Goal: Transaction & Acquisition: Book appointment/travel/reservation

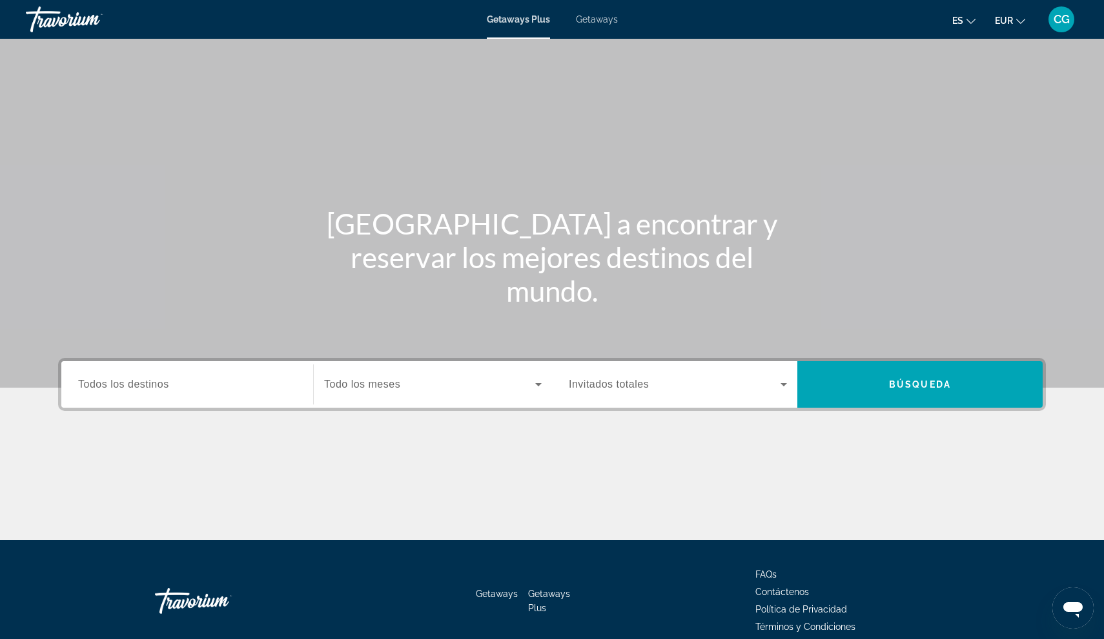
click at [504, 18] on span "Getaways Plus" at bounding box center [518, 19] width 63 height 10
click at [109, 386] on span "Todos los destinos" at bounding box center [123, 383] width 91 height 11
click at [109, 386] on input "Destination Todos los destinos" at bounding box center [187, 384] width 218 height 15
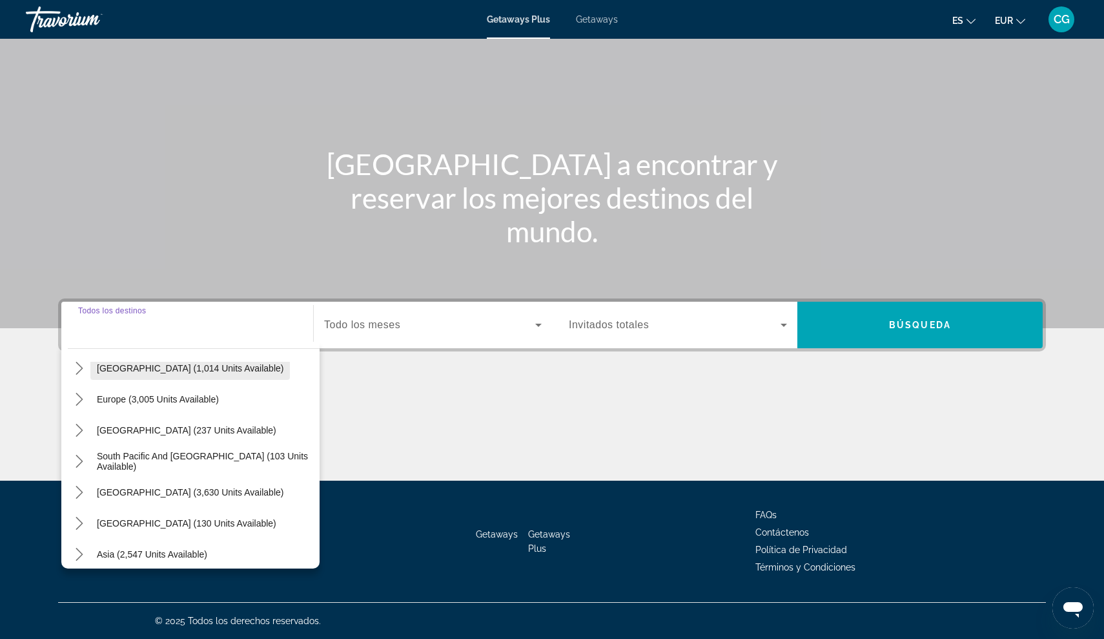
scroll to position [147, 0]
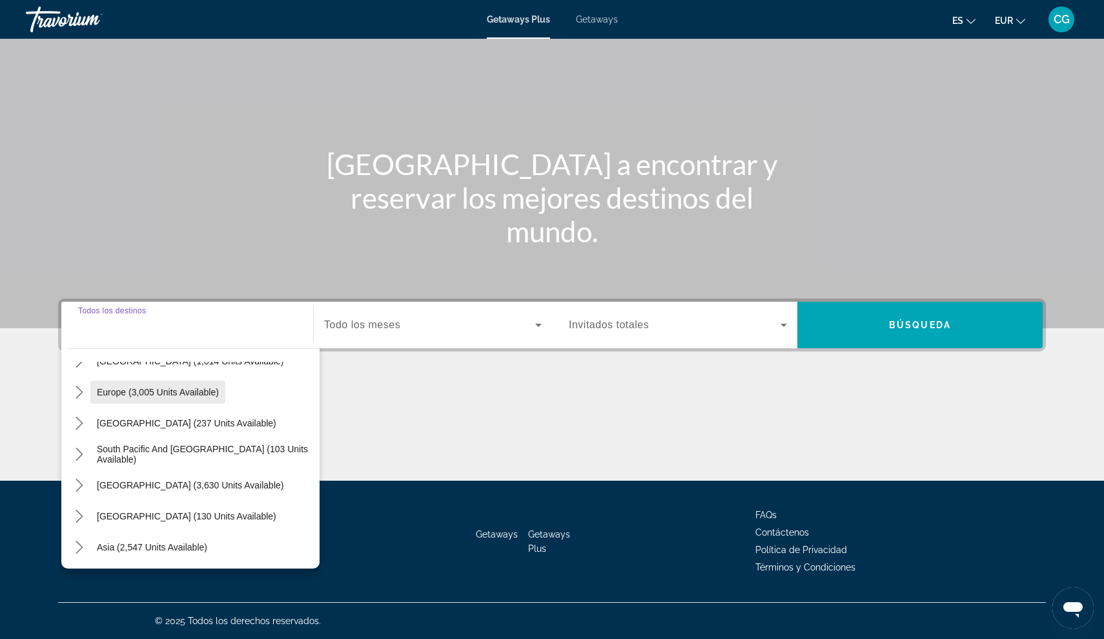
click at [113, 391] on span "Europe (3,005 units available)" at bounding box center [158, 392] width 122 height 10
type input "**********"
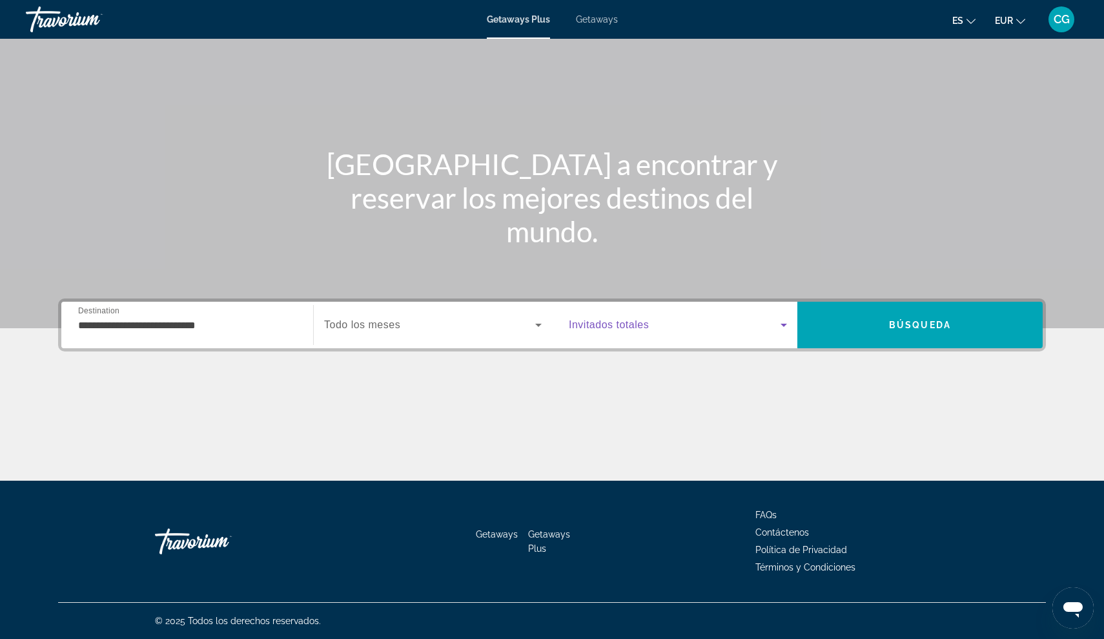
click at [783, 322] on icon "Search widget" at bounding box center [783, 324] width 15 height 15
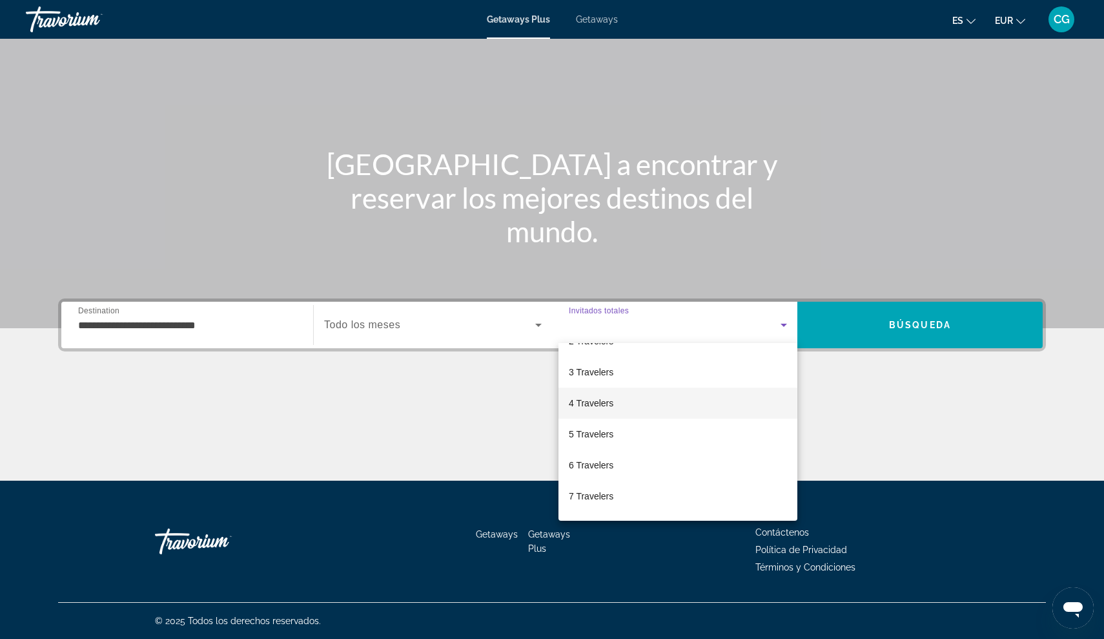
scroll to position [57, 0]
click at [611, 399] on span "4 Travelers" at bounding box center [591, 398] width 45 height 15
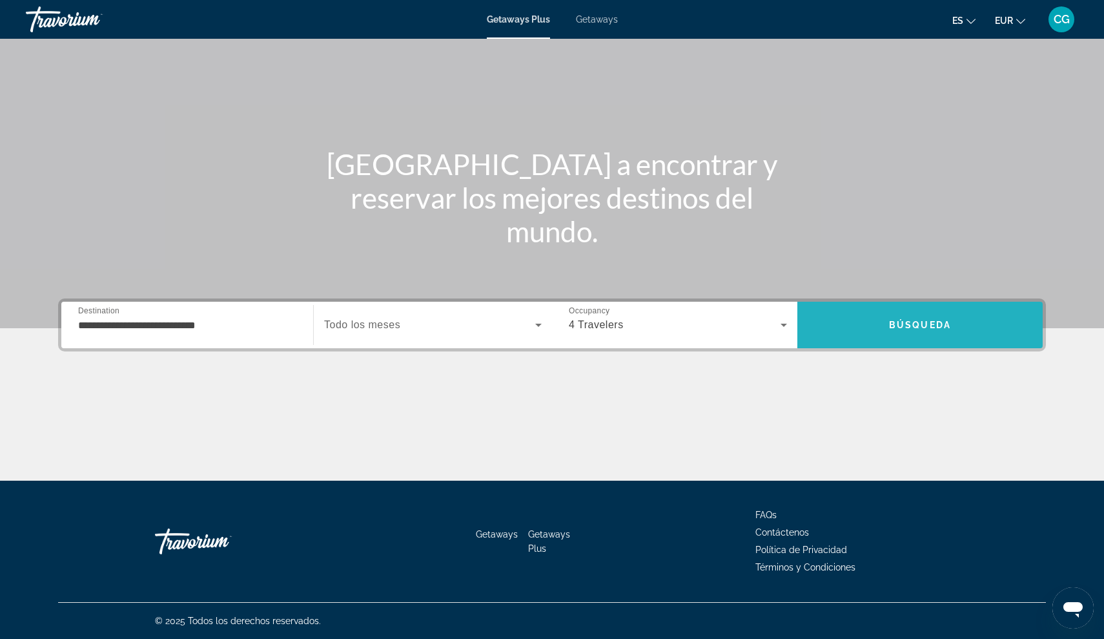
click at [954, 322] on span "Search" at bounding box center [920, 324] width 245 height 31
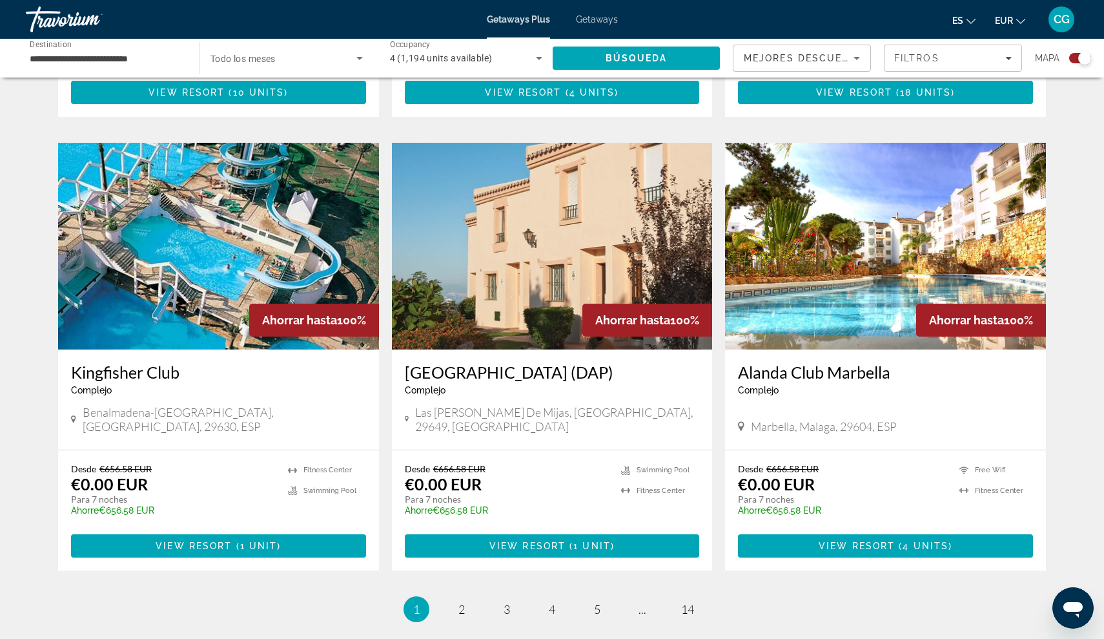
scroll to position [1768, 0]
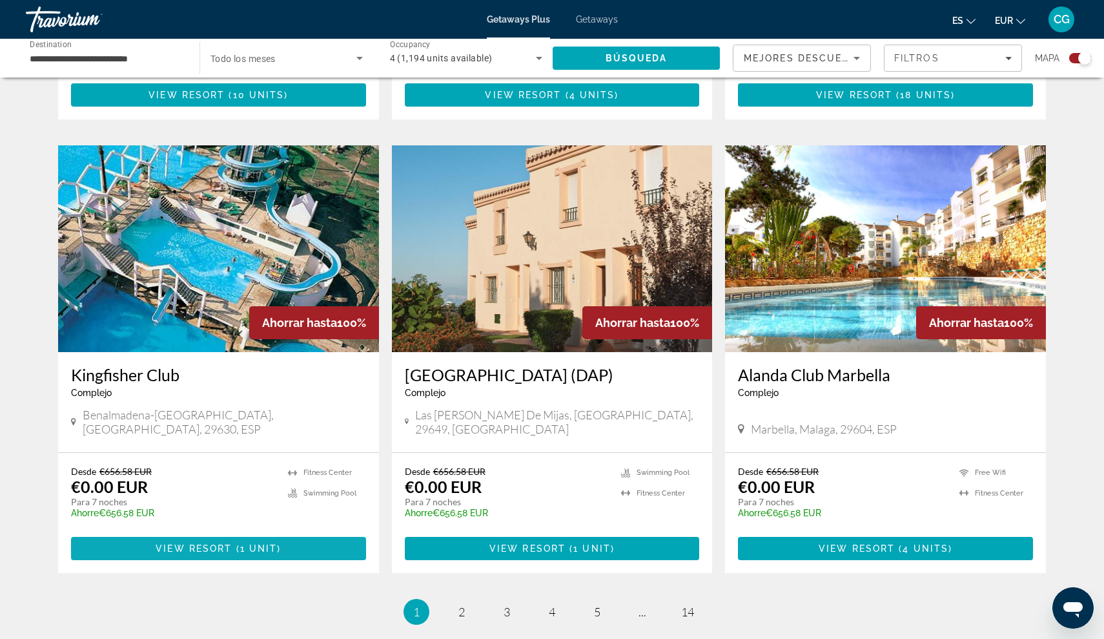
click at [187, 543] on span "View Resort" at bounding box center [194, 548] width 76 height 10
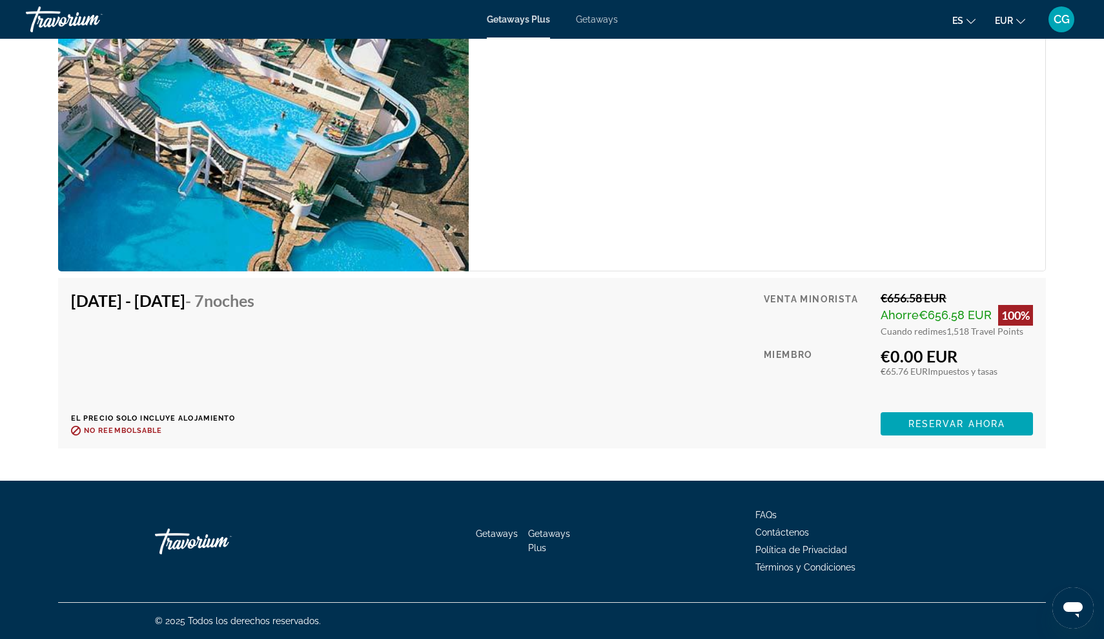
scroll to position [2008, 0]
click at [957, 427] on span "Reservar ahora" at bounding box center [957, 423] width 97 height 10
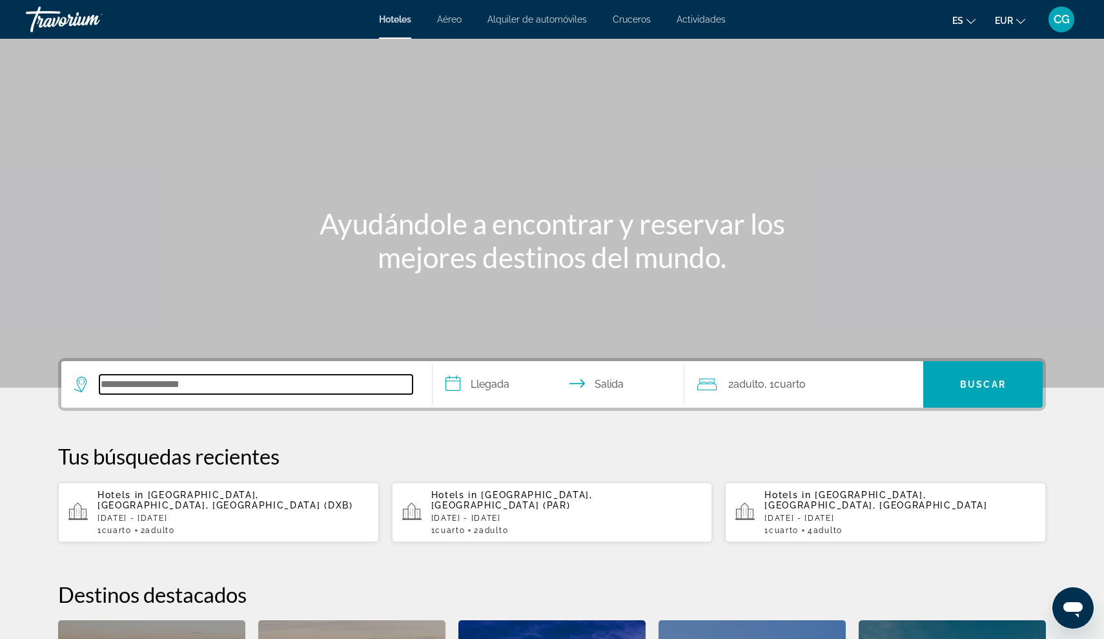
click at [115, 383] on input "Search hotel destination" at bounding box center [255, 384] width 313 height 19
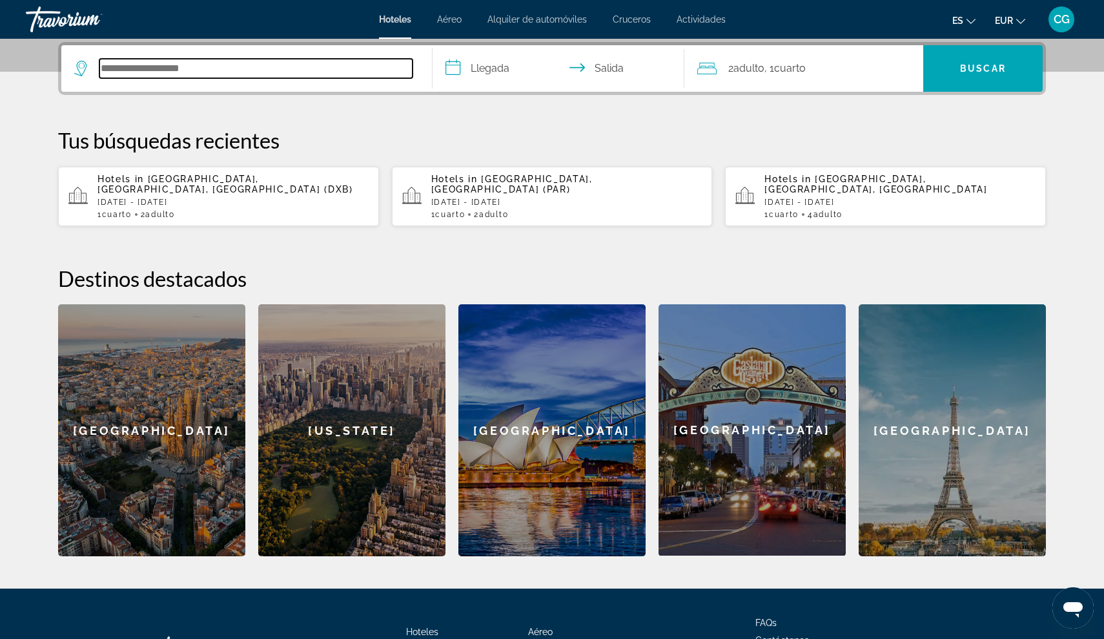
click at [140, 70] on input "Search hotel destination" at bounding box center [255, 68] width 313 height 19
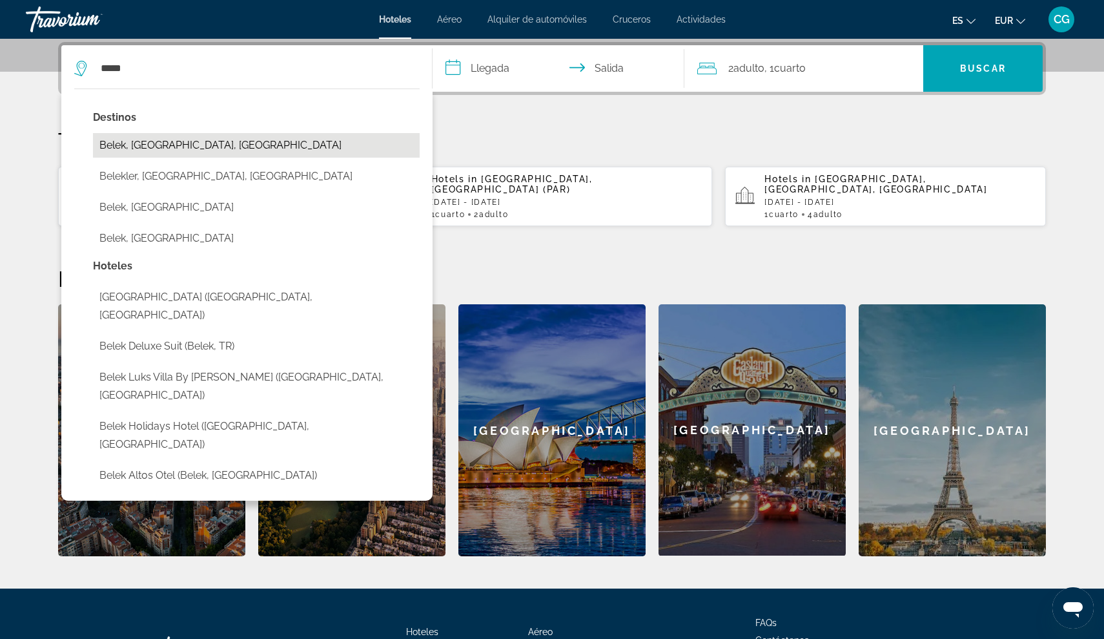
click at [132, 143] on button "Belek, Diyarbakir, Turkey" at bounding box center [256, 145] width 327 height 25
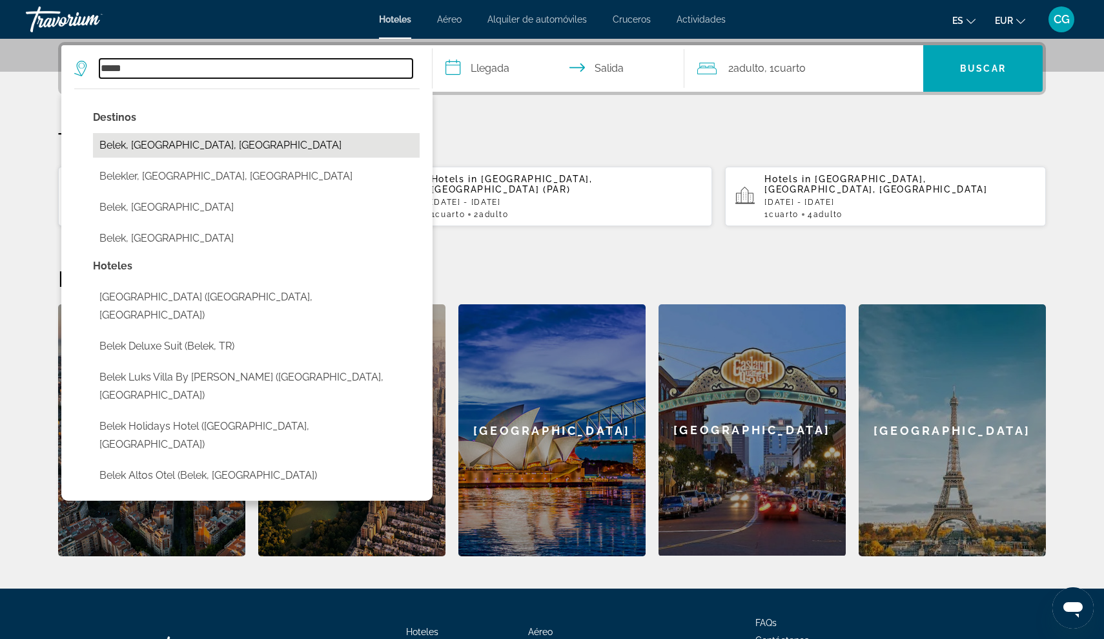
type input "**********"
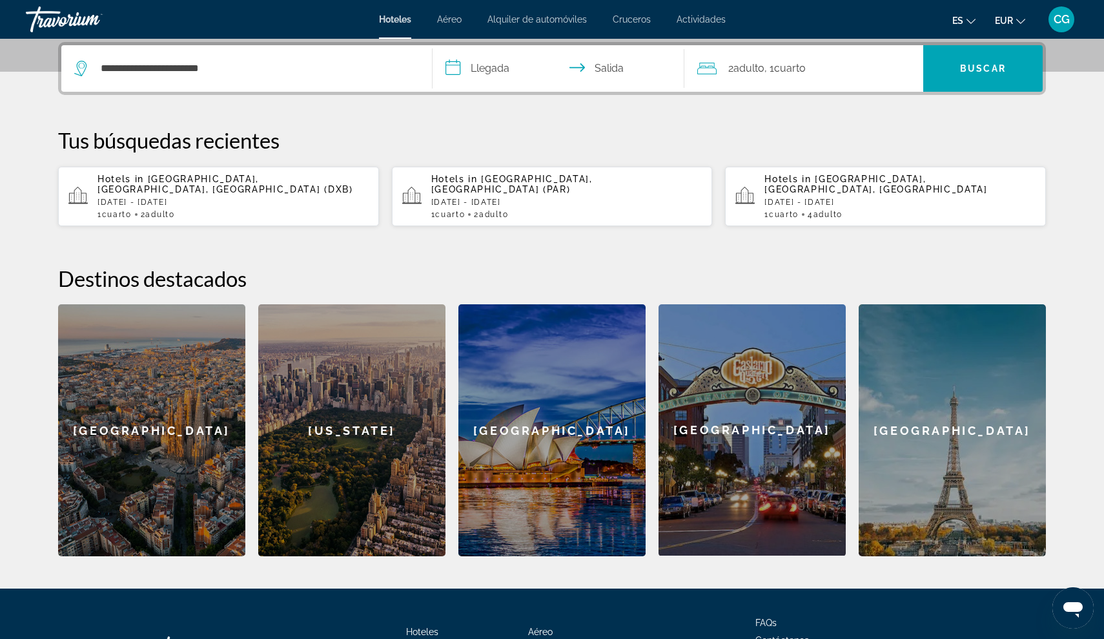
click at [452, 67] on input "**********" at bounding box center [561, 70] width 257 height 50
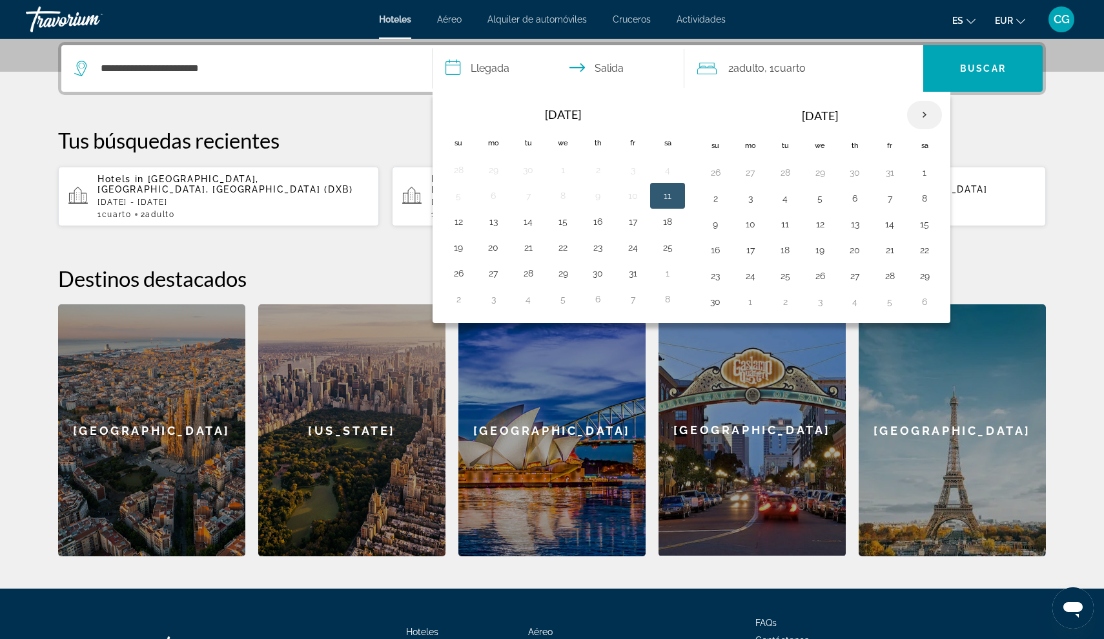
click at [922, 117] on th "Next month" at bounding box center [924, 115] width 35 height 28
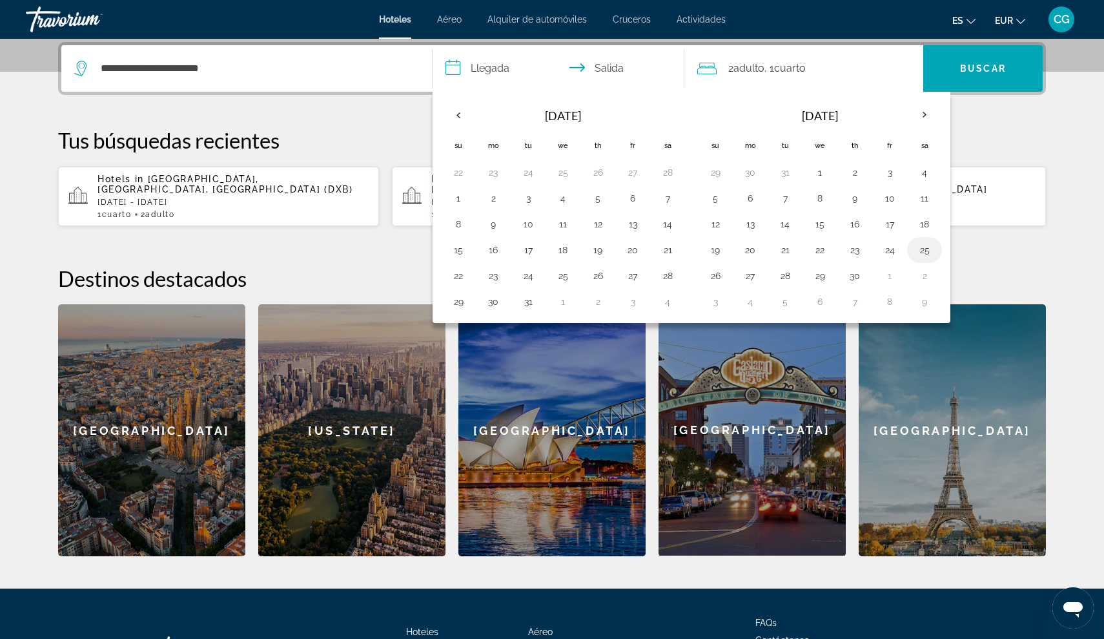
click at [924, 254] on button "25" at bounding box center [924, 250] width 21 height 18
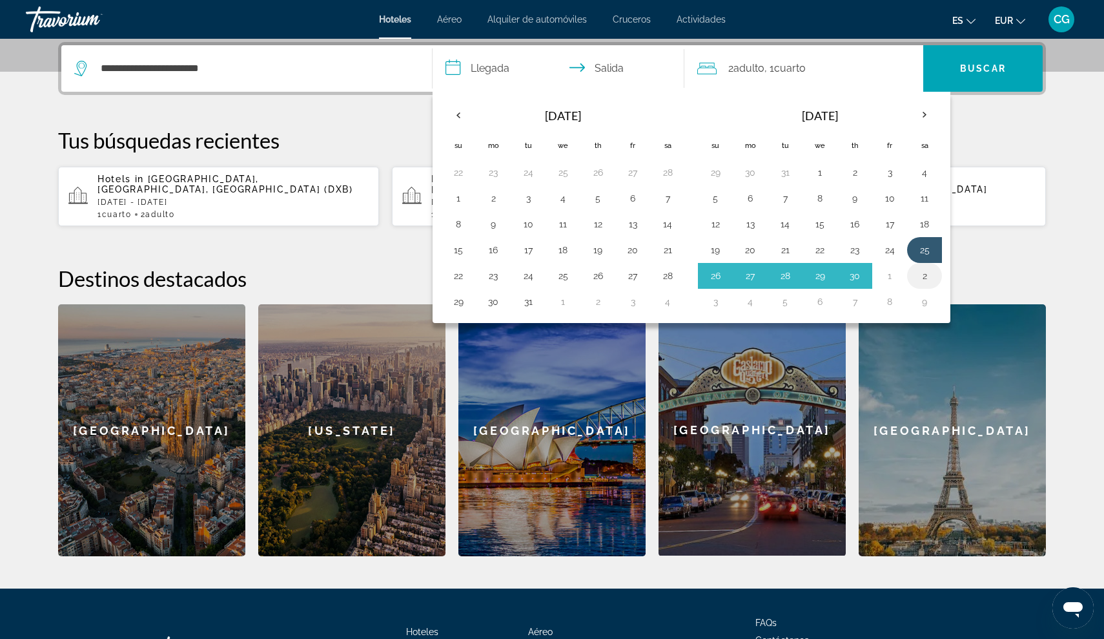
click at [926, 274] on button "2" at bounding box center [924, 276] width 21 height 18
type input "**********"
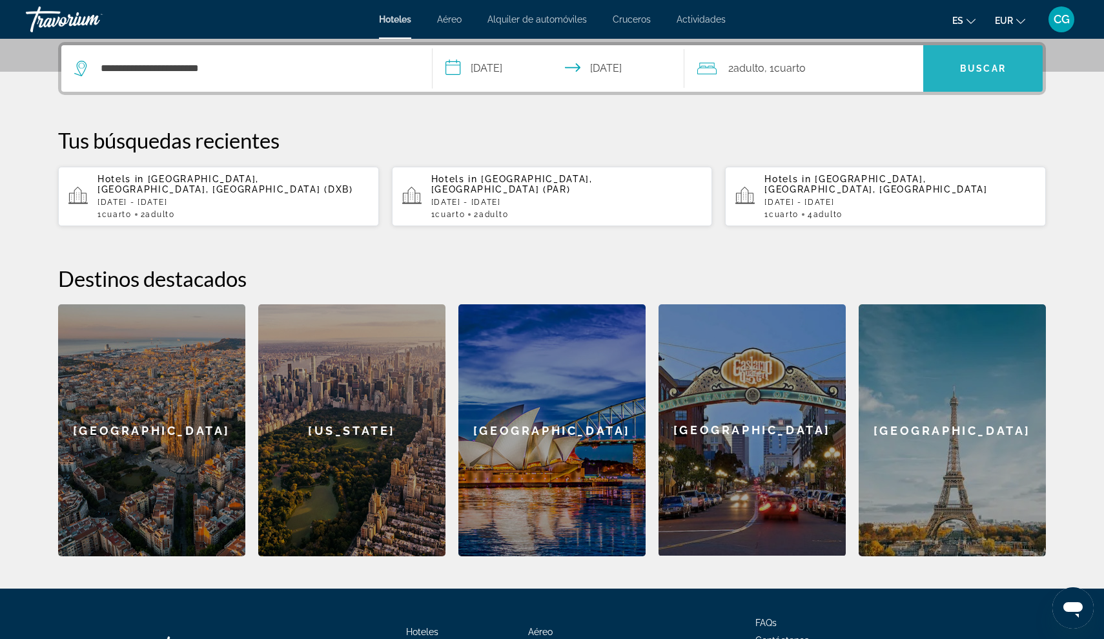
click at [989, 66] on span "Buscar" at bounding box center [983, 68] width 46 height 10
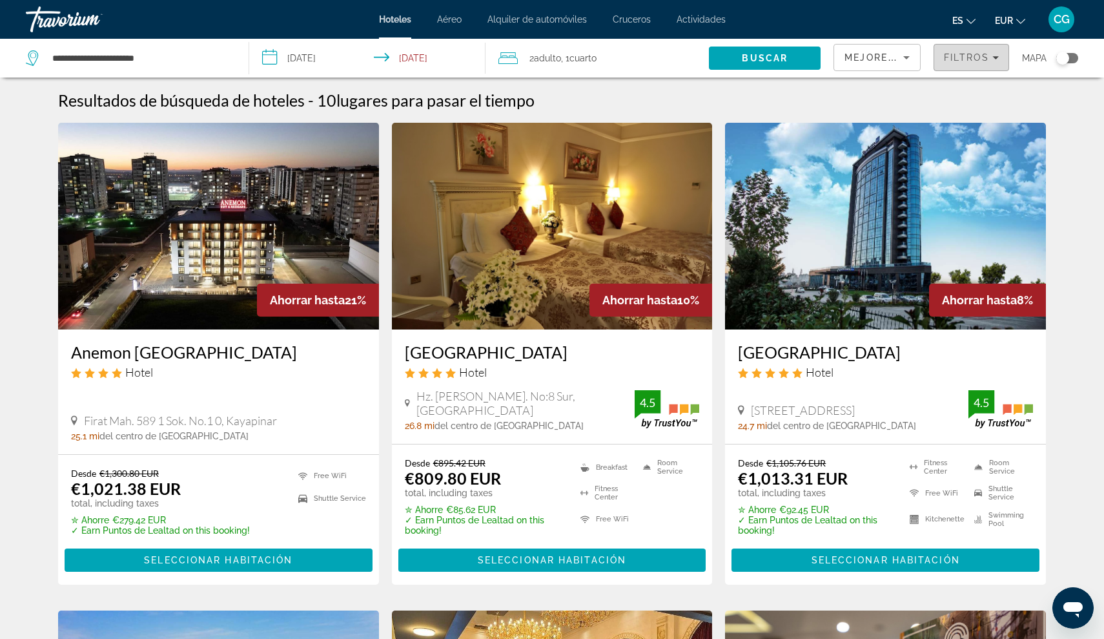
click at [997, 56] on icon "Filters" at bounding box center [996, 57] width 6 height 6
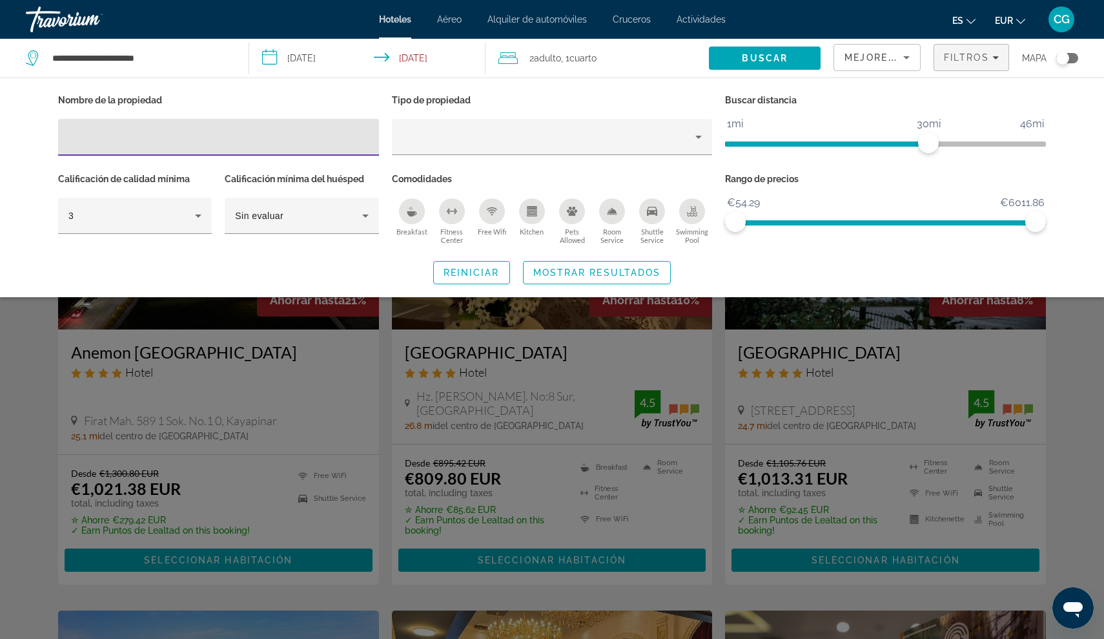
click at [87, 138] on input "Hotel Filters" at bounding box center [218, 137] width 300 height 15
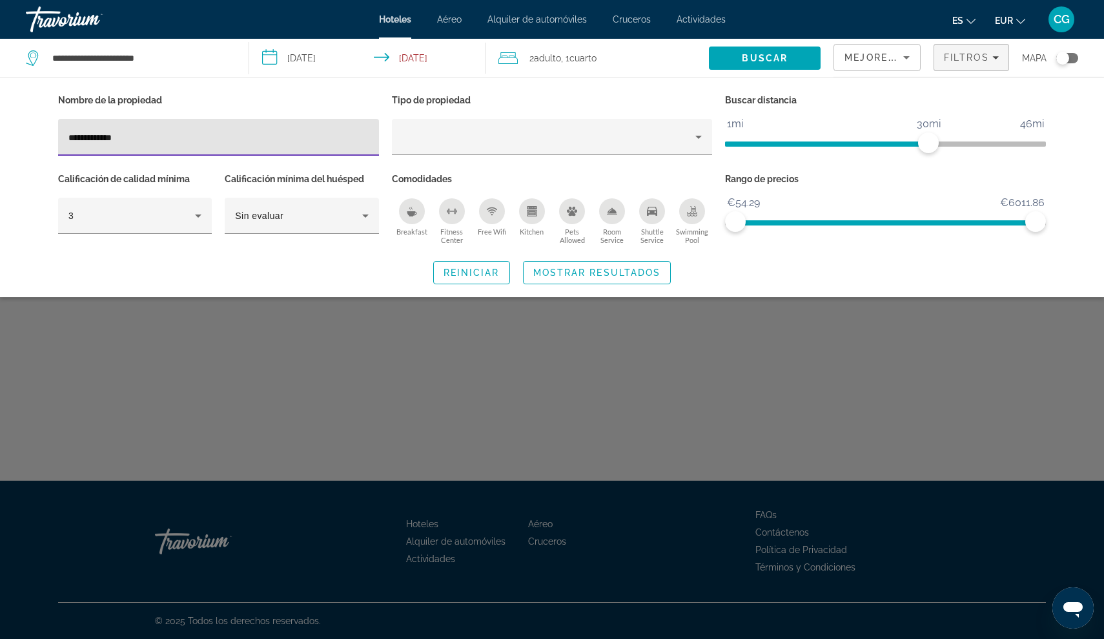
type input "**********"
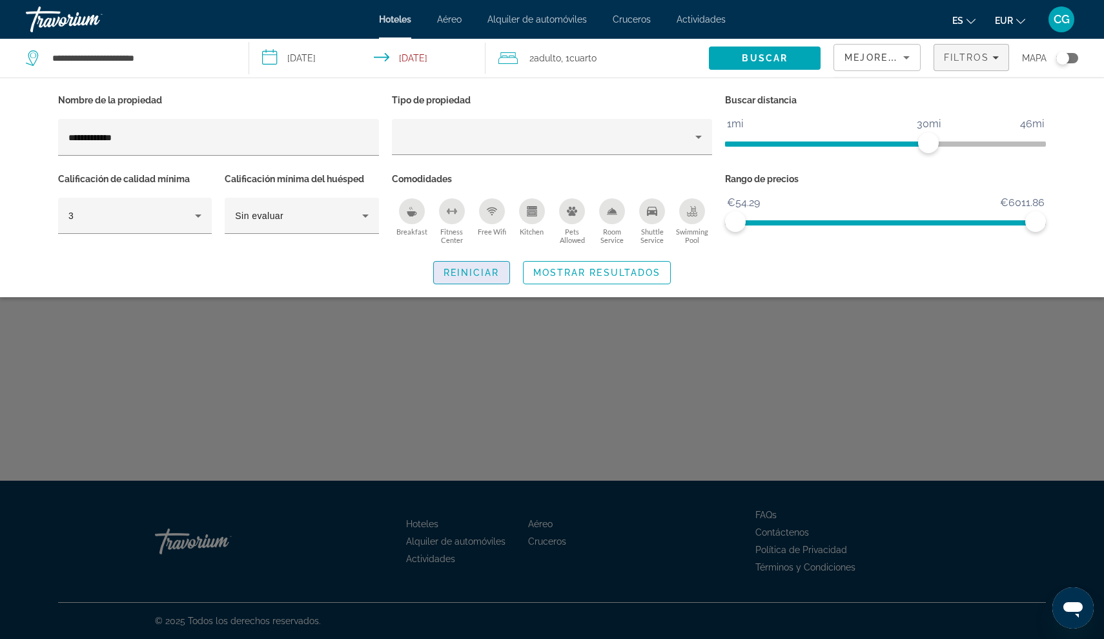
click at [464, 273] on span "Reiniciar" at bounding box center [472, 272] width 56 height 10
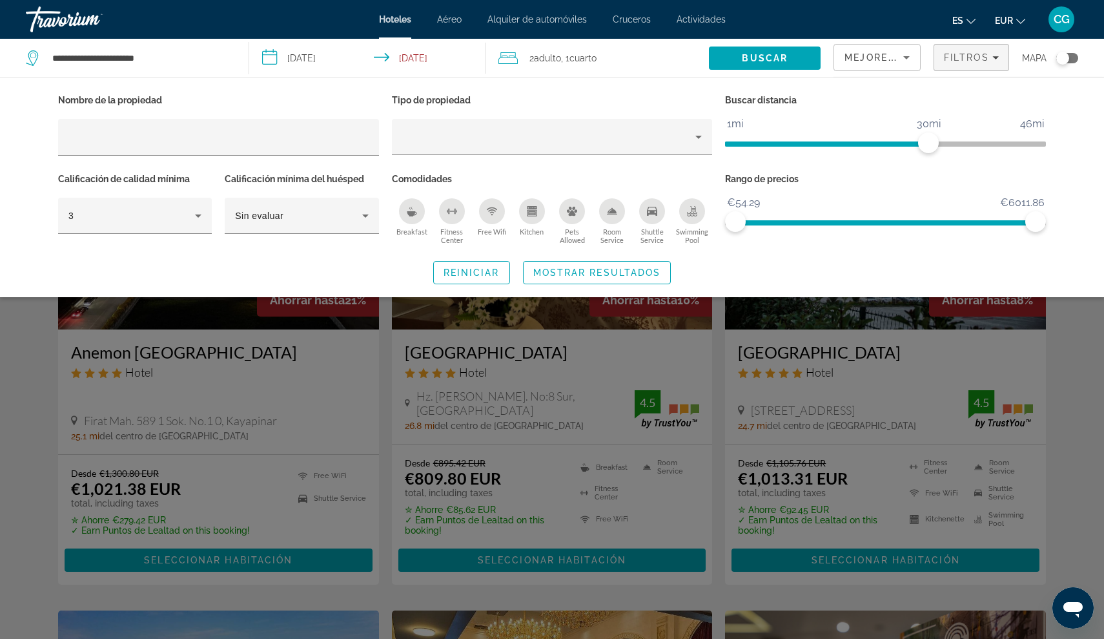
click at [614, 277] on span "Search widget" at bounding box center [597, 272] width 147 height 31
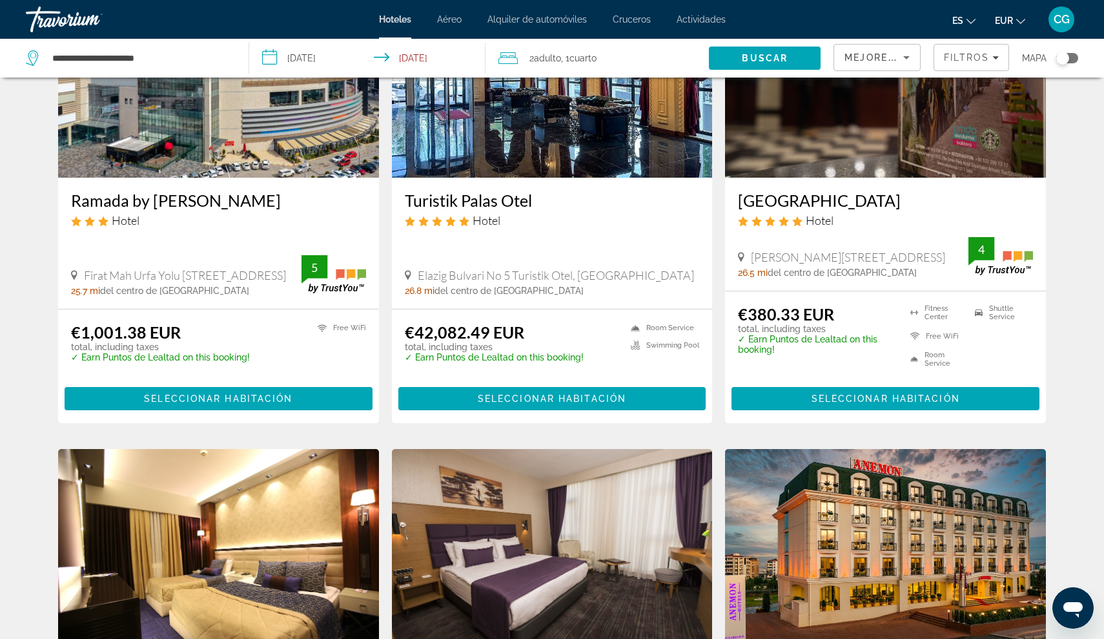
scroll to position [635, 0]
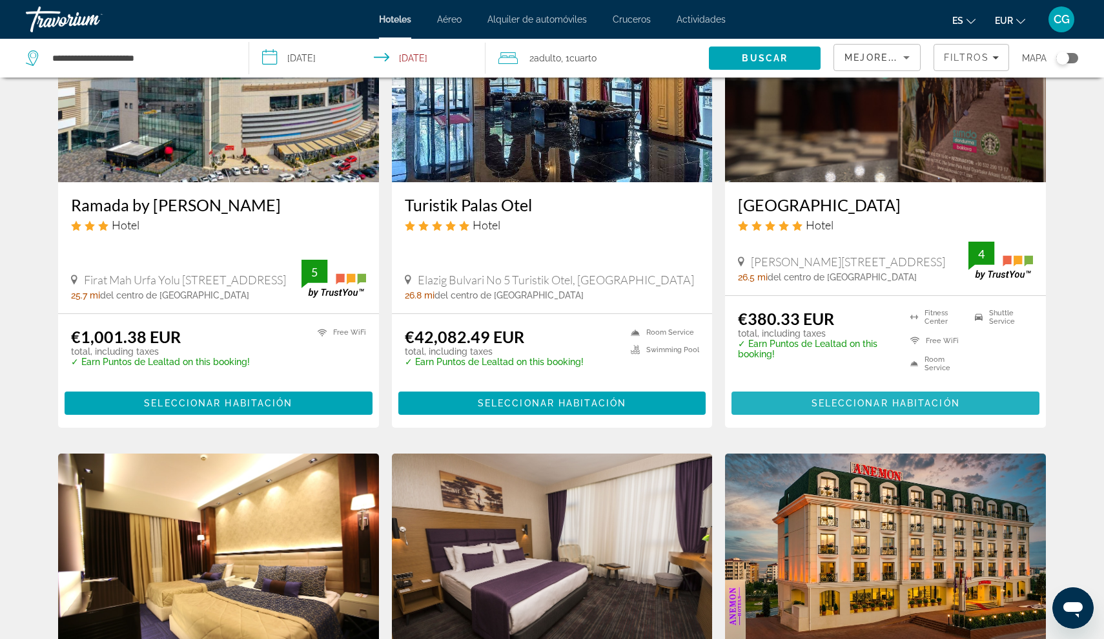
click at [778, 404] on span "Main content" at bounding box center [886, 402] width 308 height 31
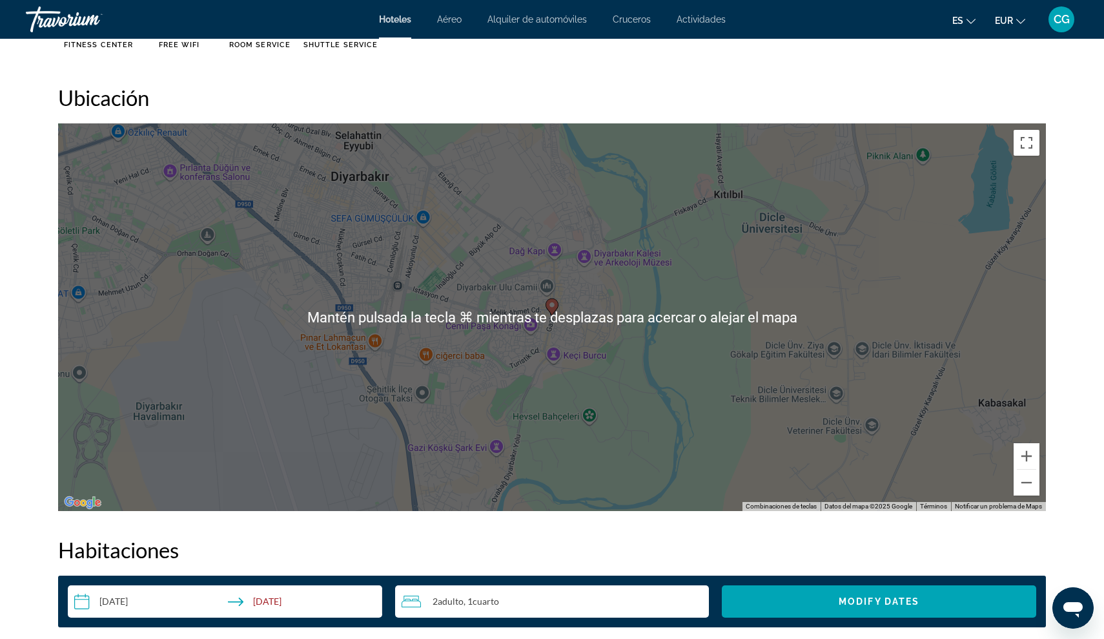
scroll to position [1069, 0]
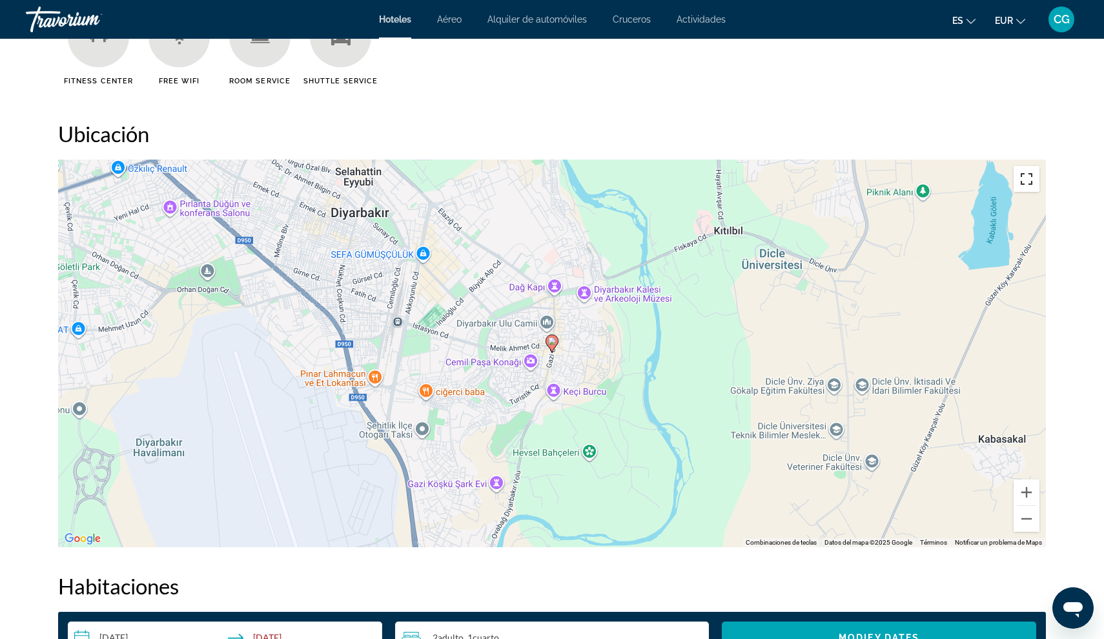
click at [1029, 170] on button "Cambiar a la vista en pantalla completa" at bounding box center [1027, 179] width 26 height 26
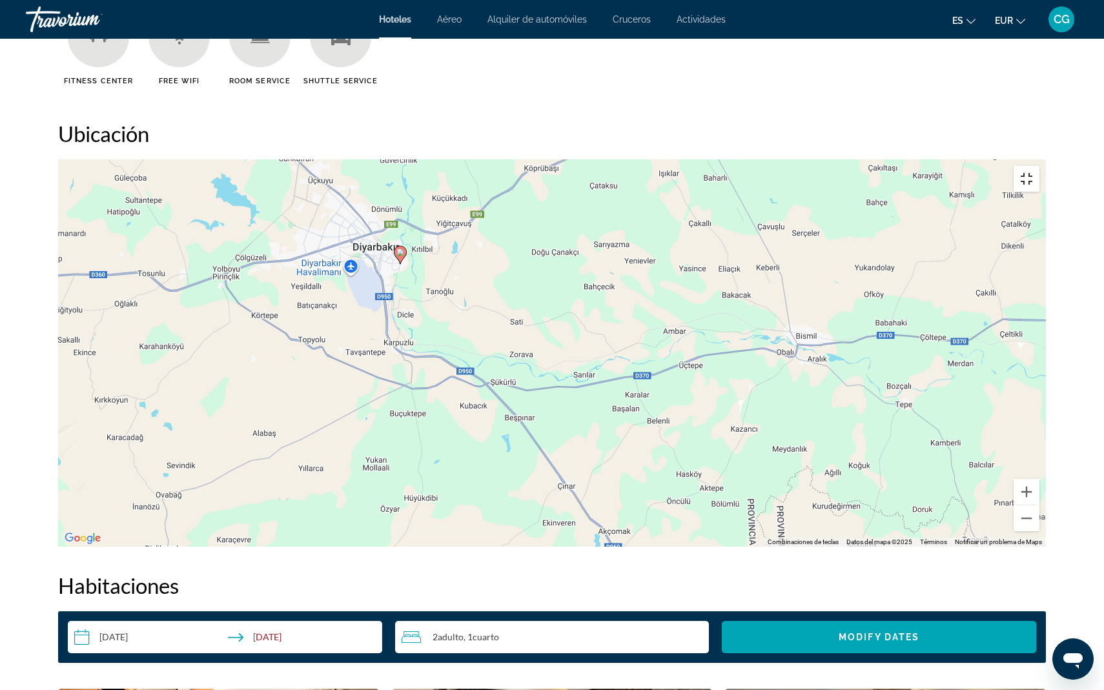
click at [1040, 166] on button "Cambiar a la vista en pantalla completa" at bounding box center [1027, 179] width 26 height 26
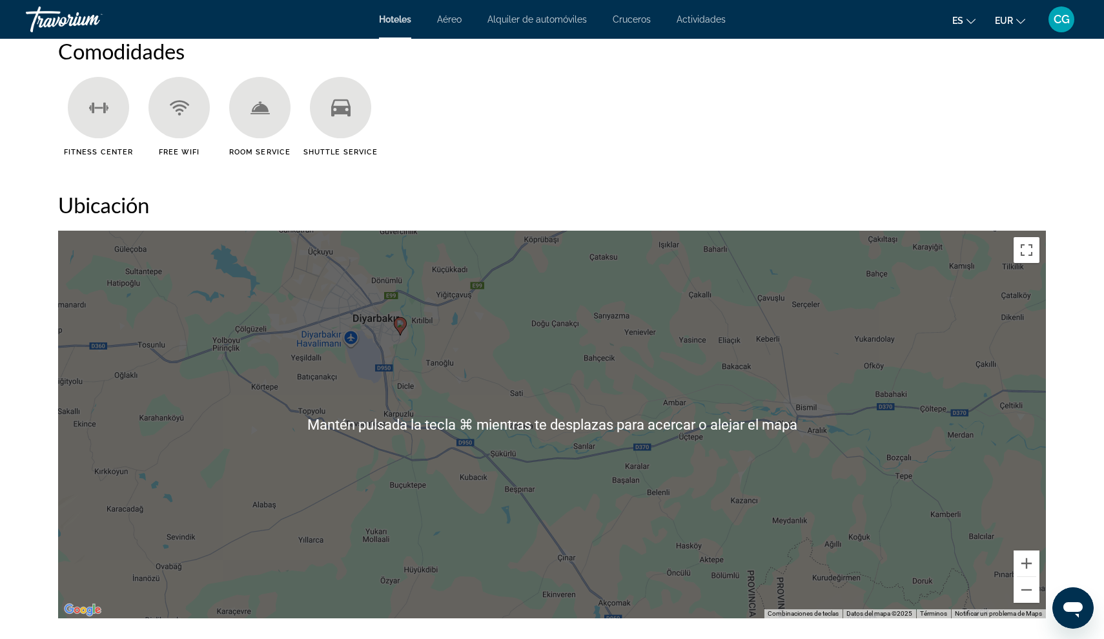
scroll to position [986, 0]
